Goal: Check status: Check status

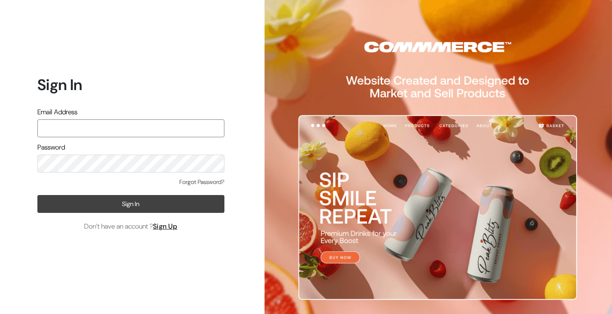
type input "kailash_parihar@hotmail.com"
click at [145, 198] on button "Sign In" at bounding box center [130, 204] width 187 height 18
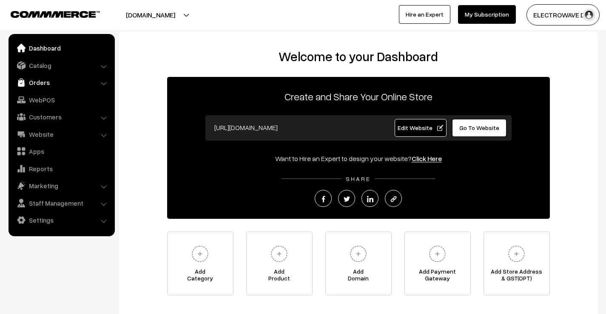
click at [37, 78] on link "Orders" at bounding box center [61, 82] width 101 height 15
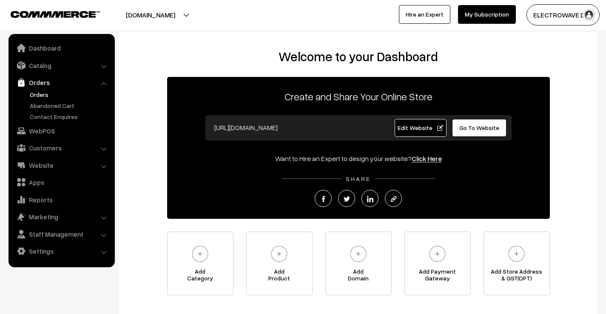
click at [39, 91] on link "Orders" at bounding box center [70, 94] width 84 height 9
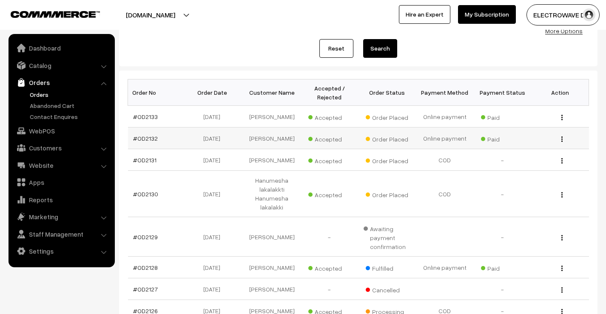
scroll to position [85, 0]
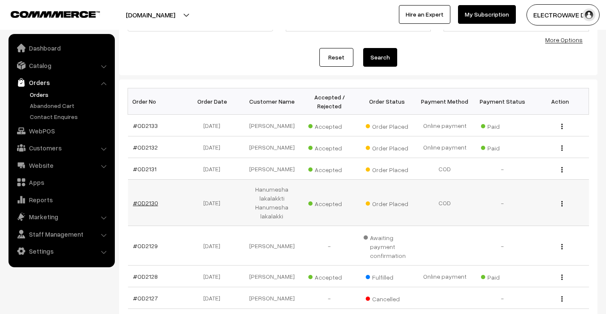
click at [148, 207] on link "#OD2130" at bounding box center [145, 202] width 25 height 7
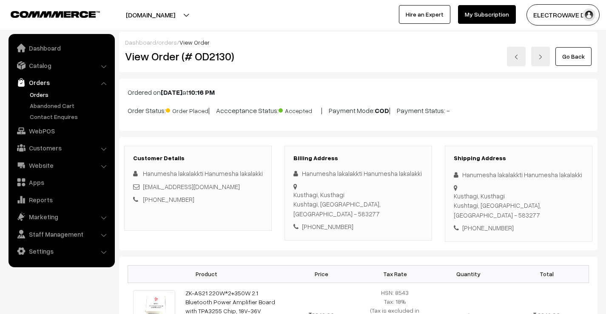
click at [515, 61] on link at bounding box center [516, 57] width 19 height 20
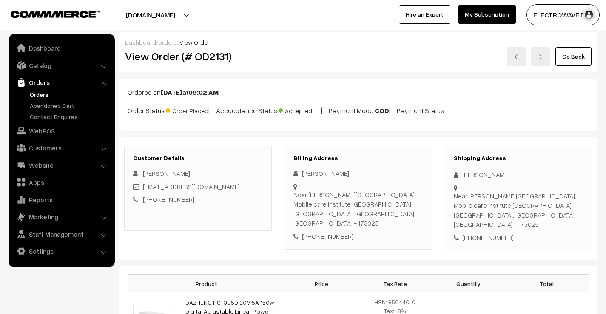
click at [479, 233] on div "[PHONE_NUMBER]" at bounding box center [519, 238] width 130 height 10
